Goal: Navigation & Orientation: Find specific page/section

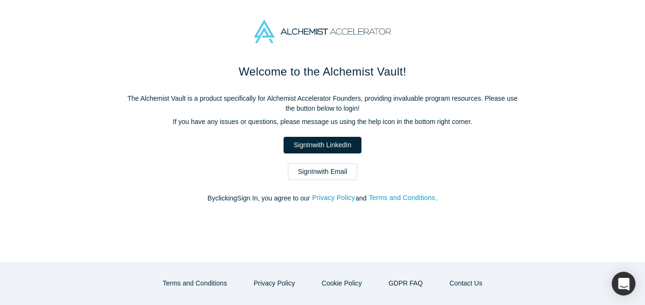
drag, startPoint x: 325, startPoint y: 172, endPoint x: 315, endPoint y: 172, distance: 10.0
click at [325, 172] on link "Sign In with Email" at bounding box center [322, 171] width 69 height 17
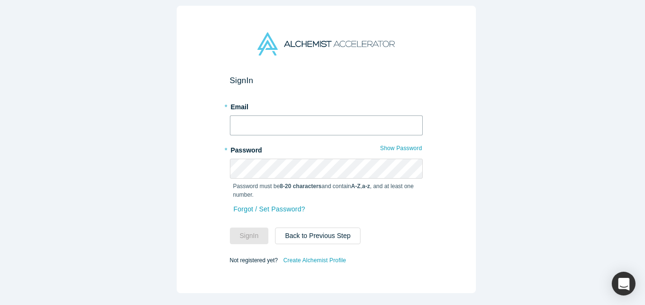
click at [296, 127] on input "text" at bounding box center [326, 125] width 193 height 20
type input "[EMAIL_ADDRESS][DOMAIN_NAME]"
click at [230, 228] on button "Sign In" at bounding box center [249, 236] width 39 height 17
